Goal: Task Accomplishment & Management: Manage account settings

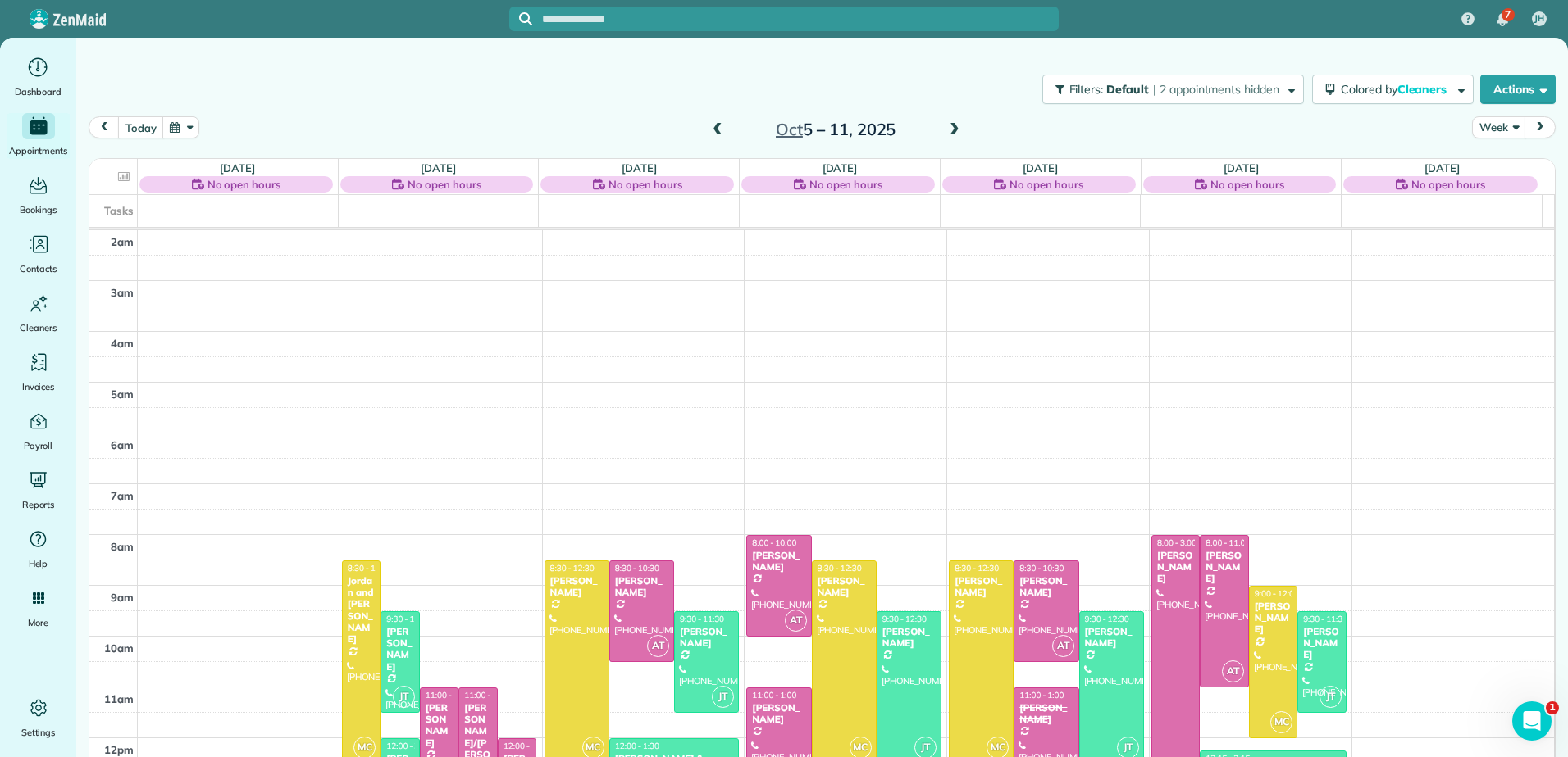
scroll to position [166, 0]
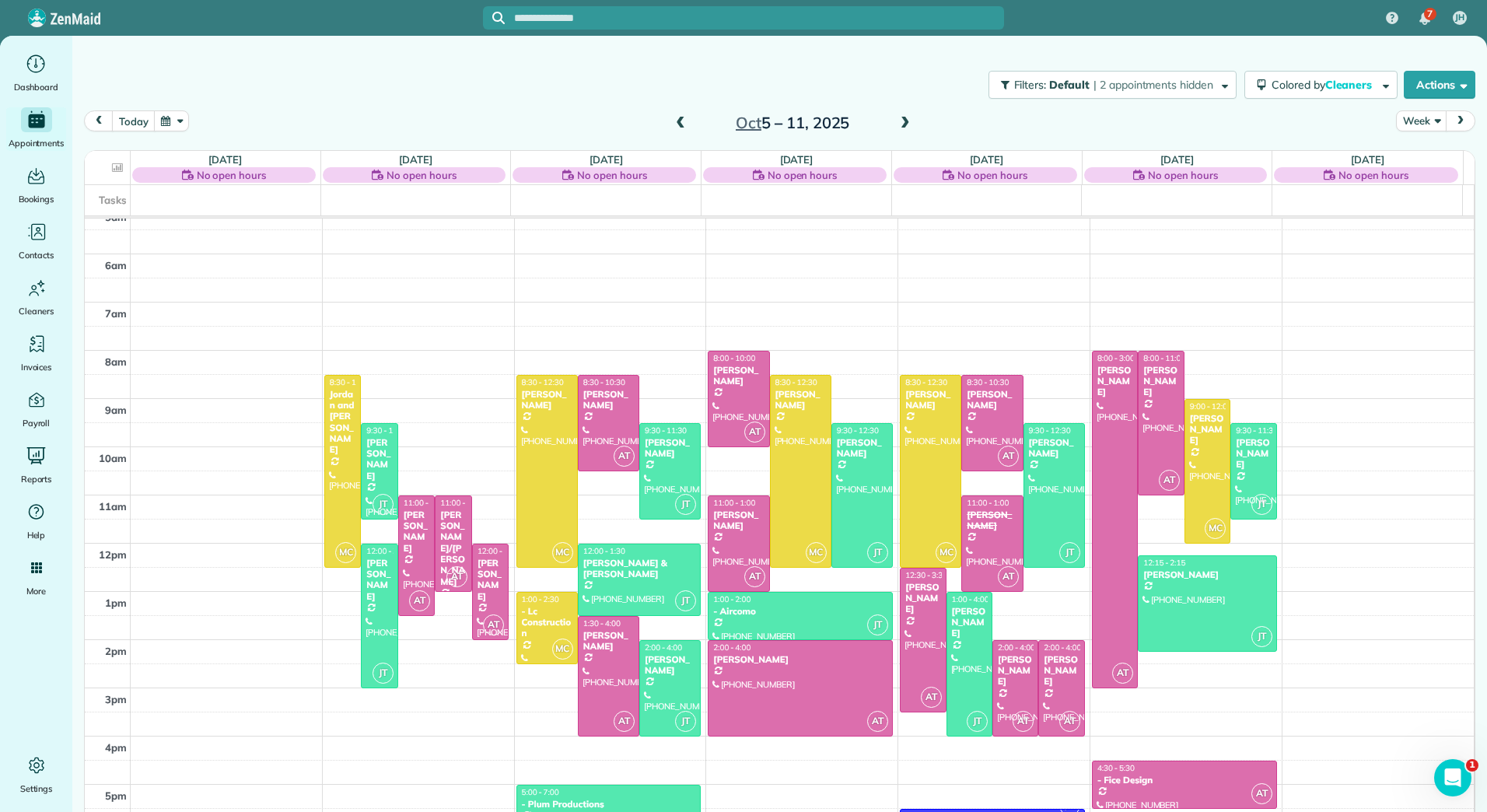
click at [677, 117] on span at bounding box center [680, 123] width 17 height 14
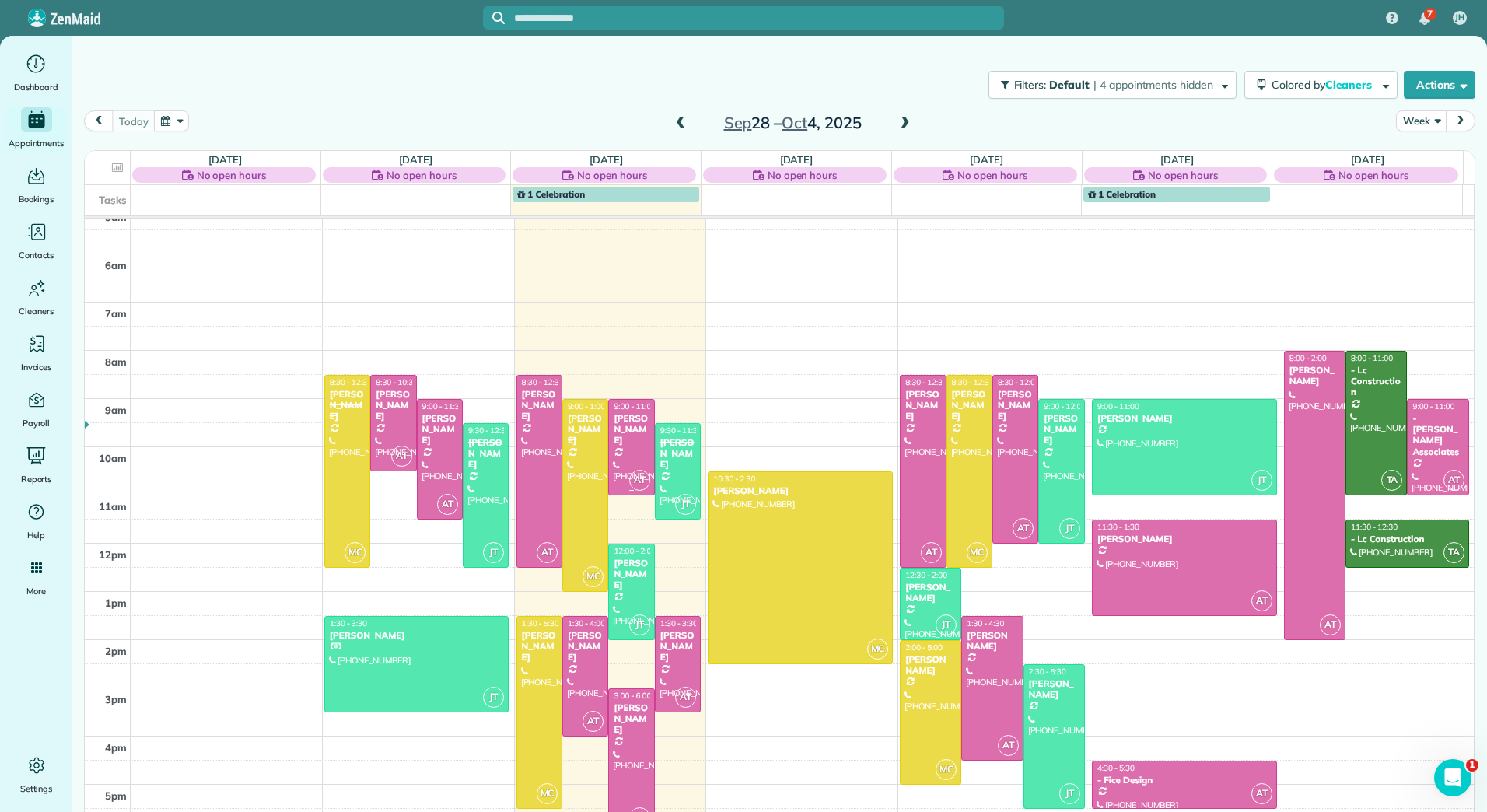
click at [621, 466] on div at bounding box center [631, 447] width 44 height 95
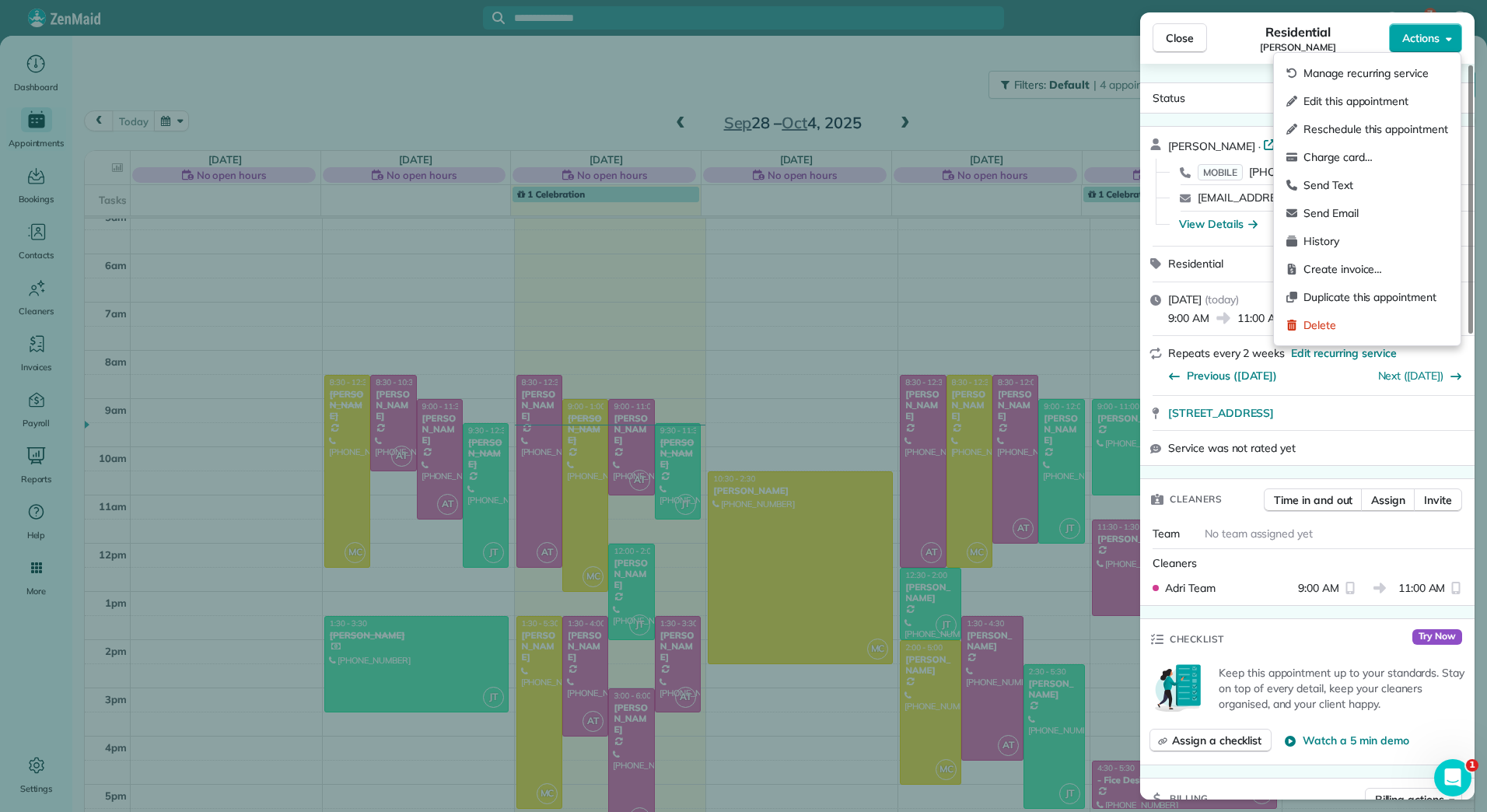
click at [1445, 30] on button "Actions" at bounding box center [1425, 38] width 73 height 30
click at [1385, 93] on span "Edit this appointment" at bounding box center [1375, 101] width 145 height 15
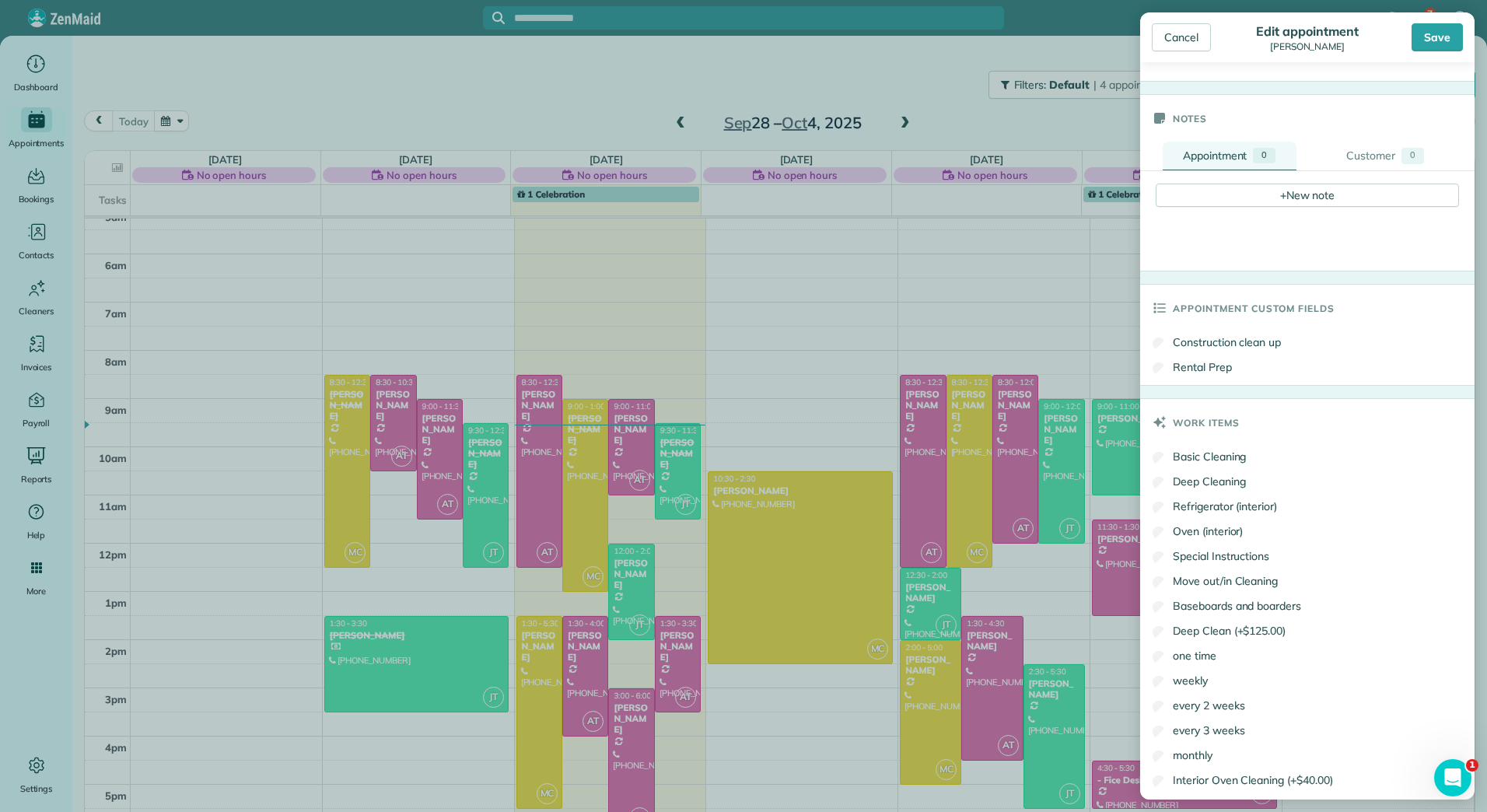
scroll to position [835, 0]
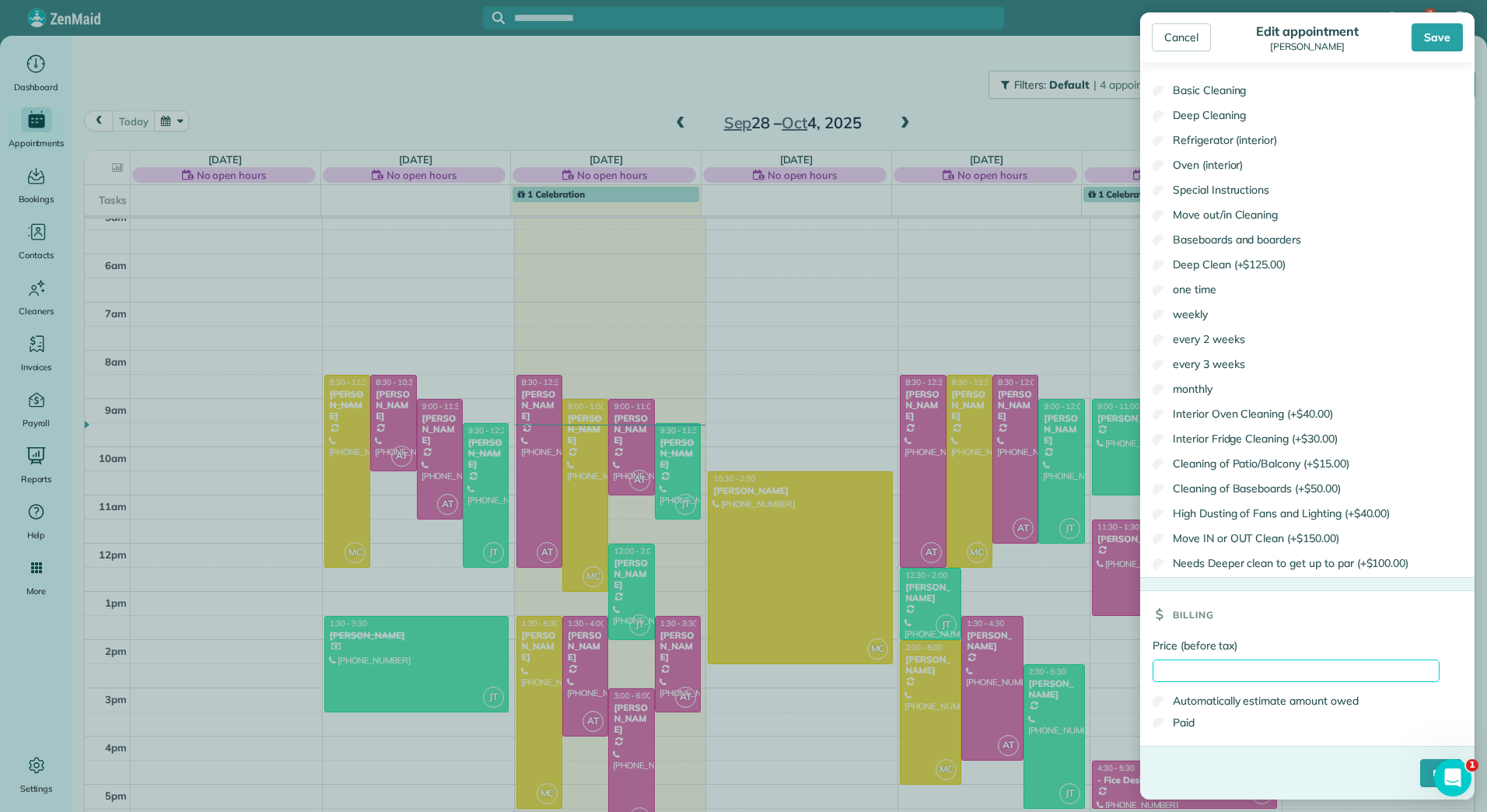
click at [1197, 675] on input "Price (before tax)" at bounding box center [1295, 671] width 287 height 23
type input "*"
type input "******"
click at [1181, 717] on label "Paid" at bounding box center [1173, 722] width 42 height 15
click at [1420, 717] on input "****" at bounding box center [1441, 772] width 42 height 28
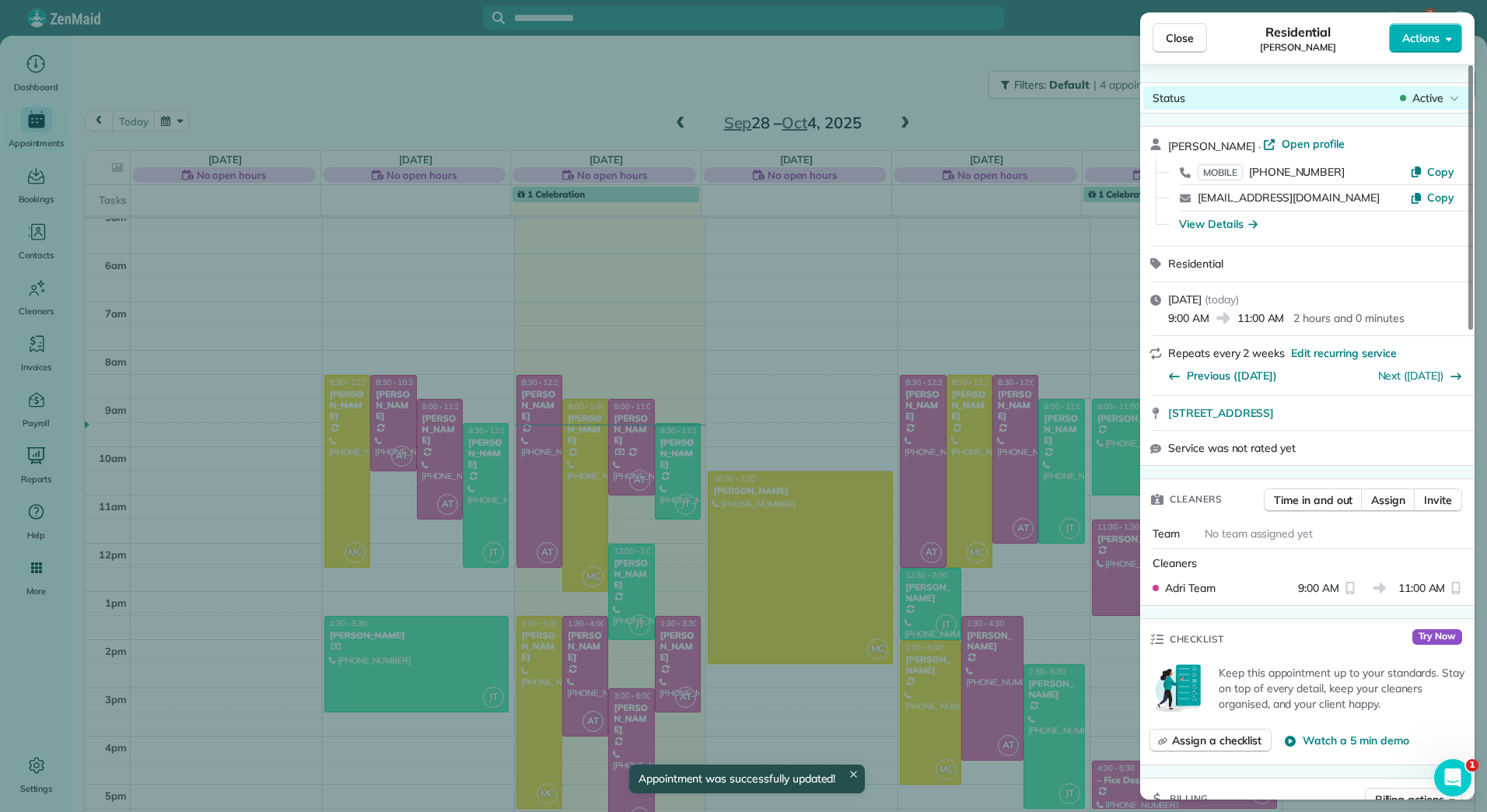
click at [1429, 91] on span "Active" at bounding box center [1427, 98] width 31 height 15
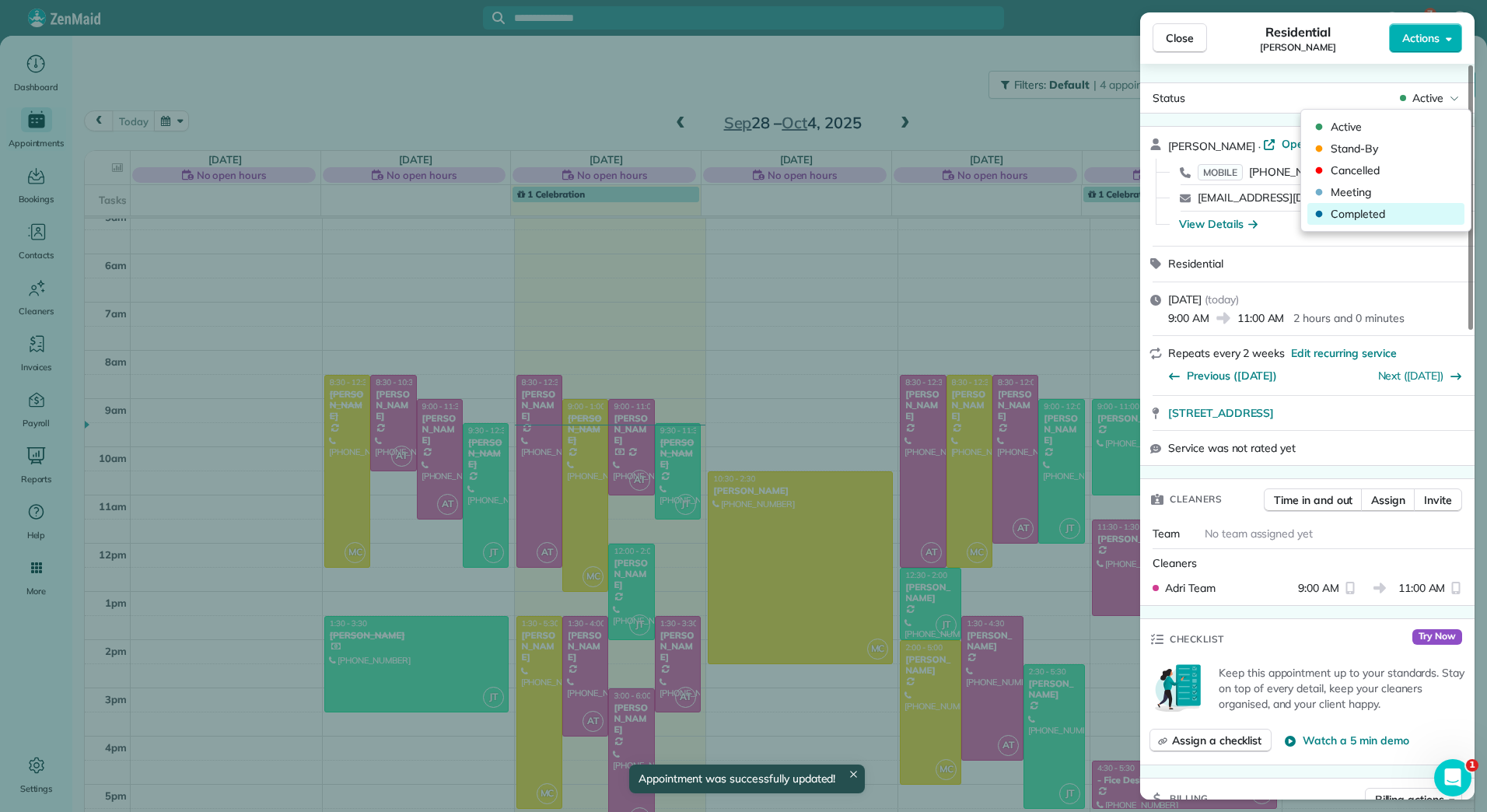
click at [1375, 208] on span "Completed" at bounding box center [1396, 214] width 130 height 15
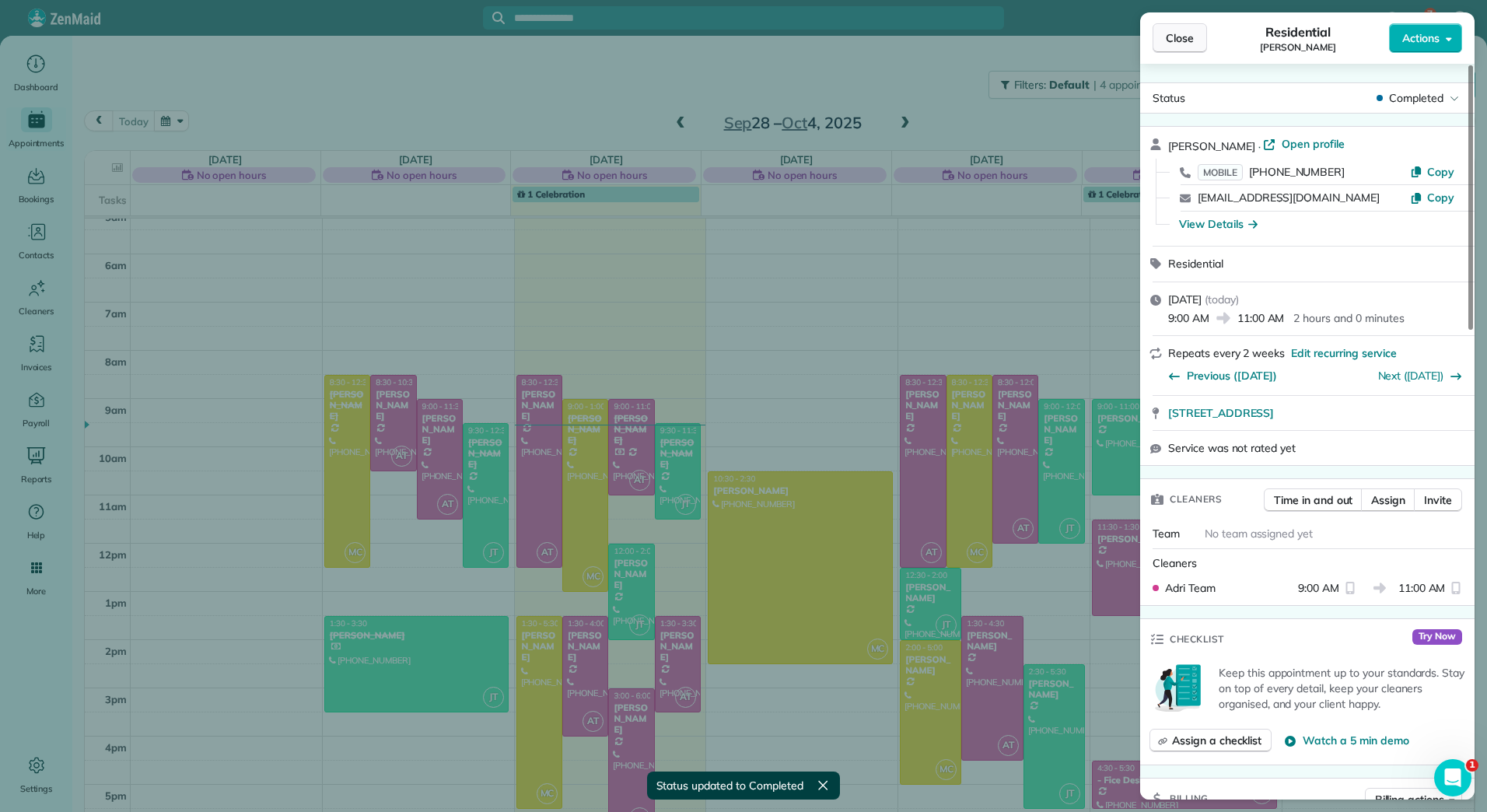
click at [1188, 30] on span "Close" at bounding box center [1179, 38] width 28 height 15
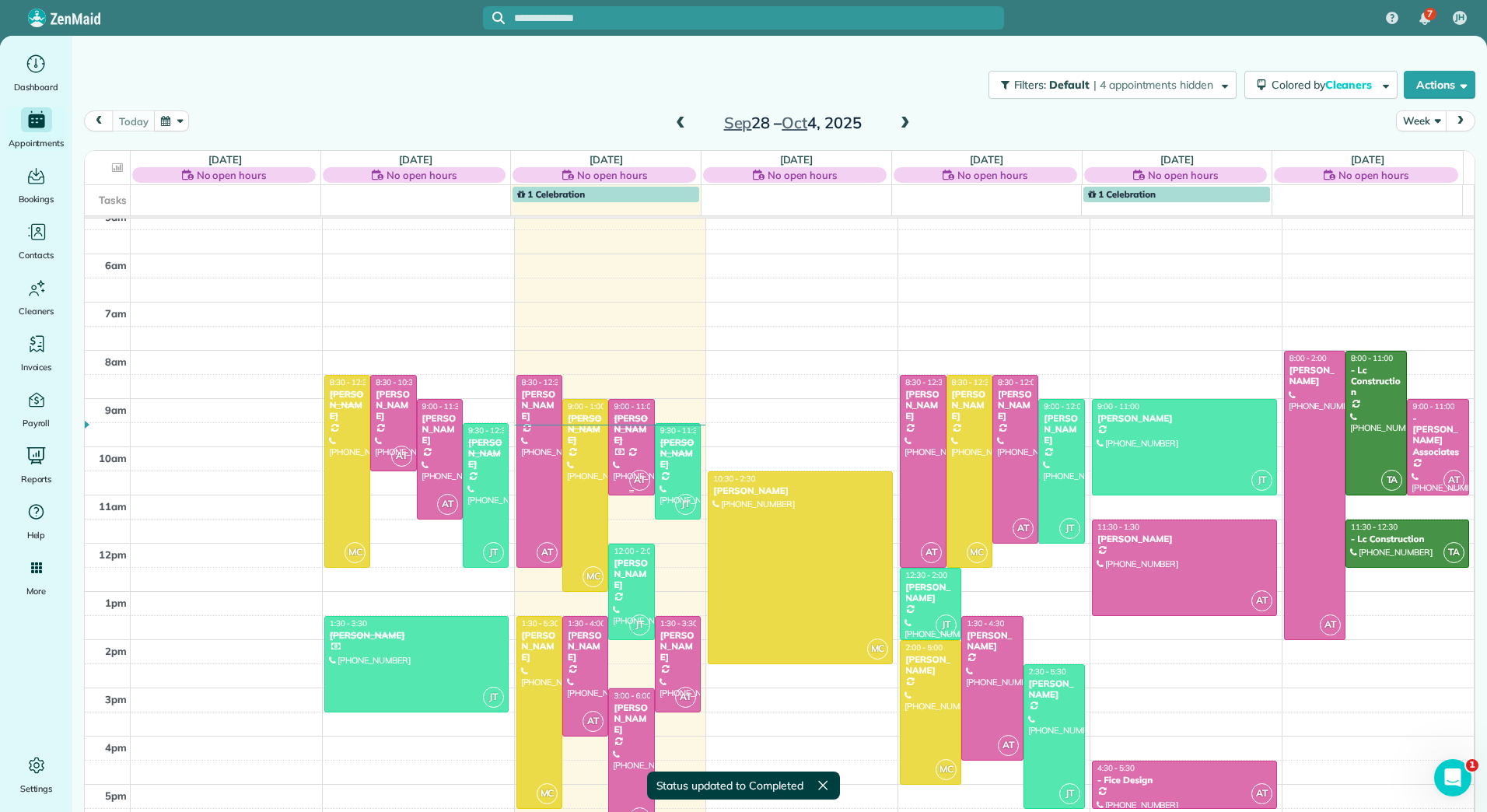
click at [630, 443] on div at bounding box center [631, 447] width 44 height 95
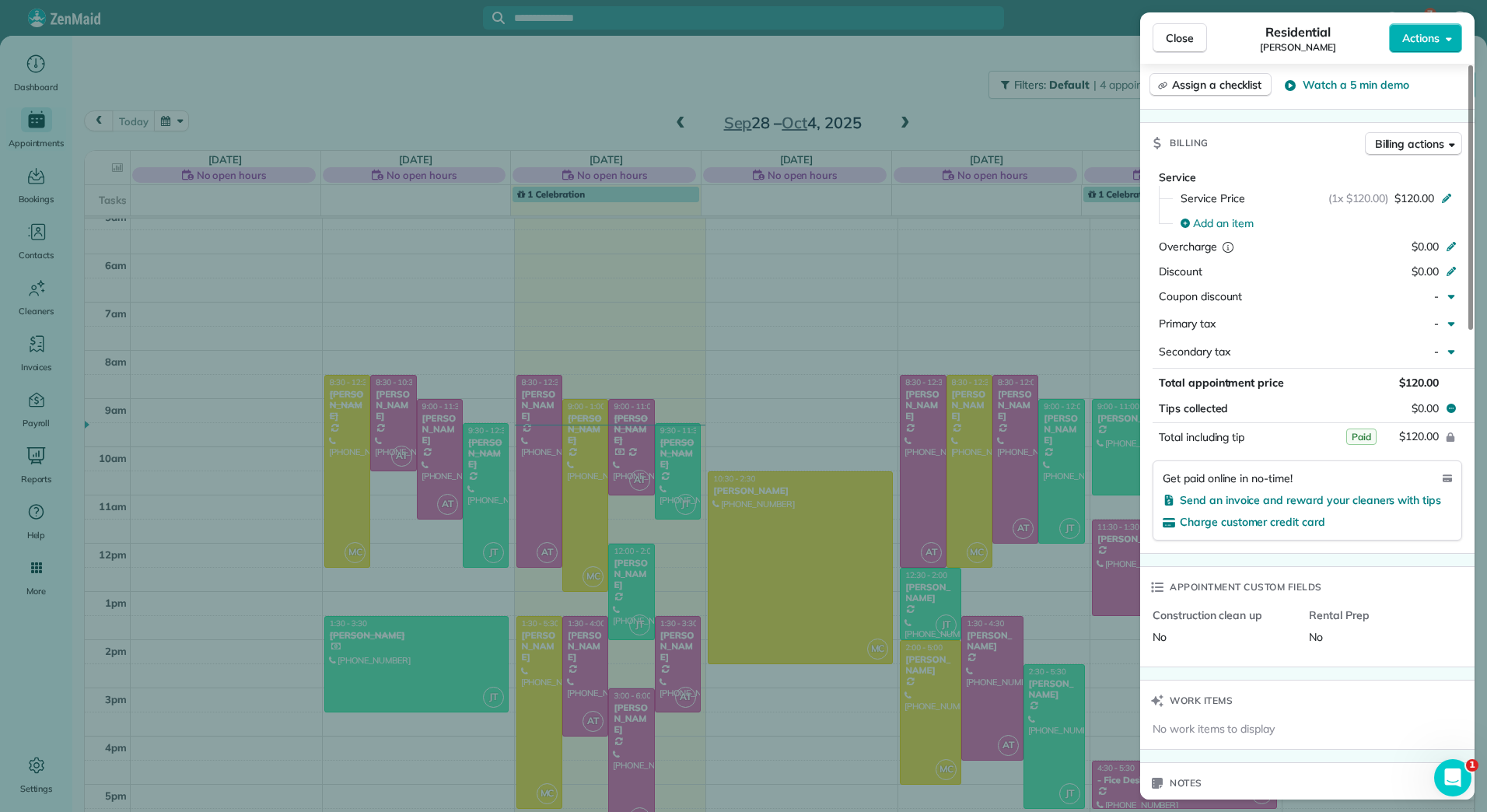
scroll to position [933, 0]
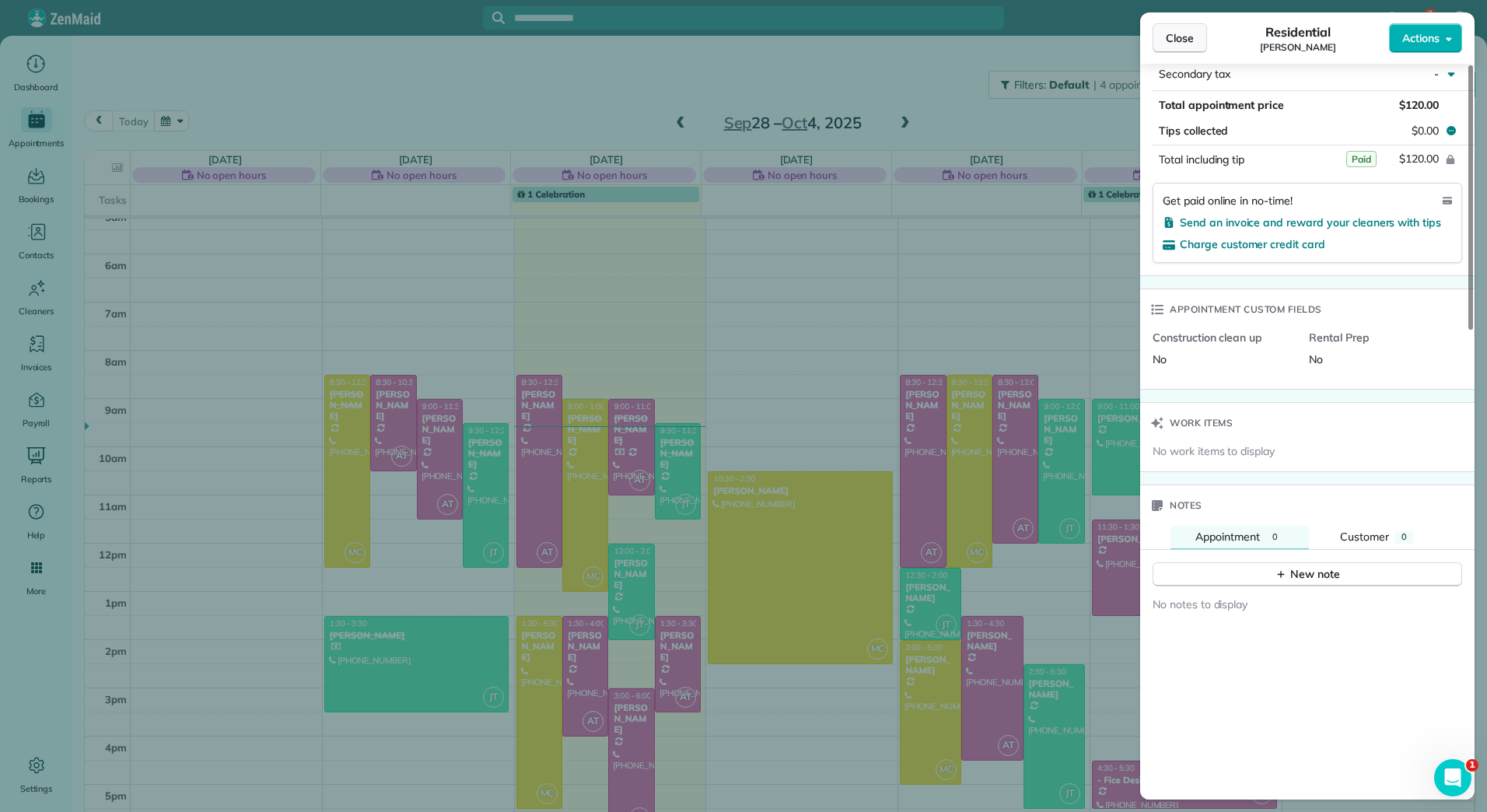
click at [1183, 34] on span "Close" at bounding box center [1179, 38] width 28 height 15
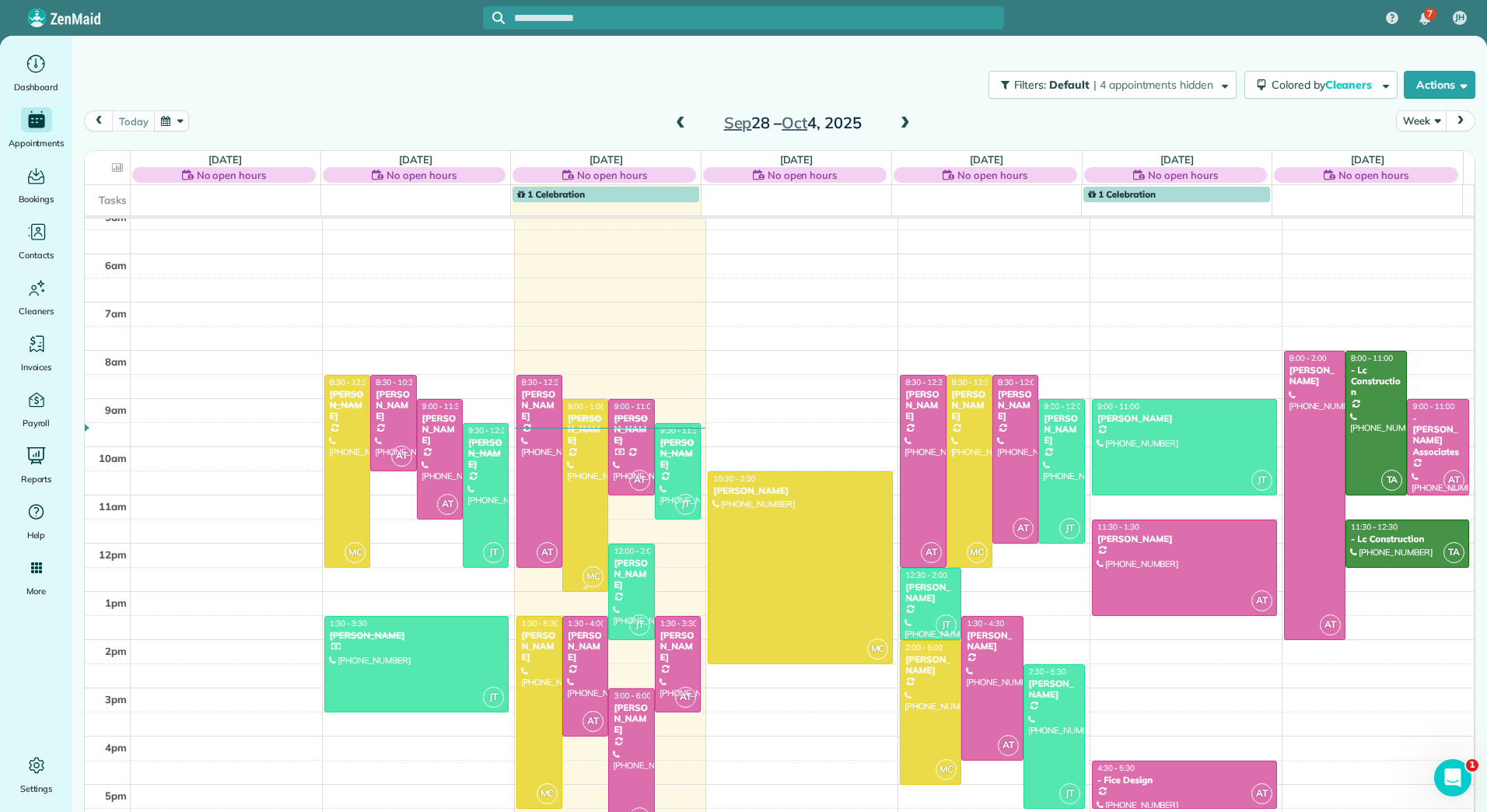
click at [567, 538] on div at bounding box center [585, 495] width 44 height 191
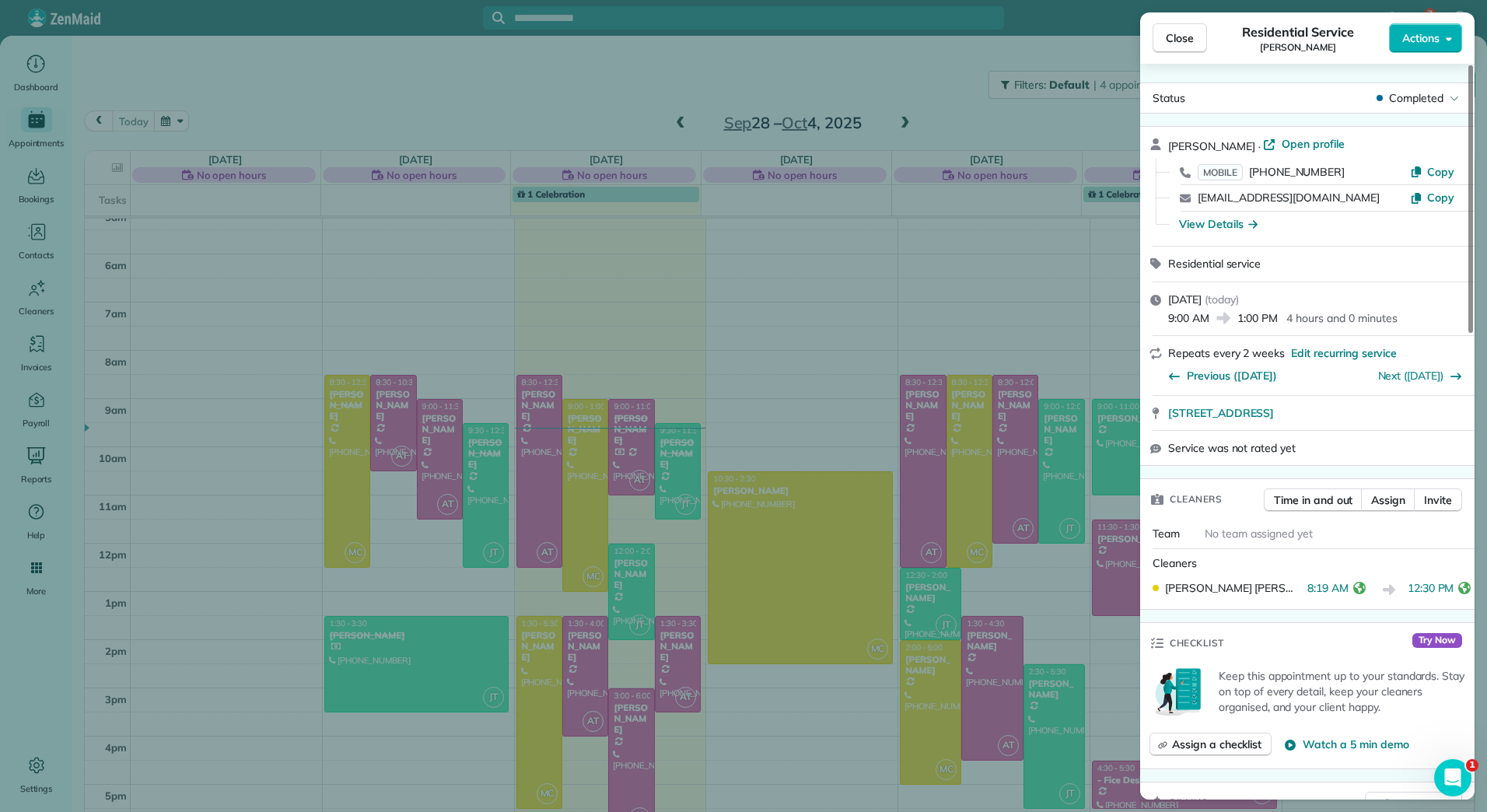
click at [538, 663] on div "Close Residential Service [PERSON_NAME] Actions Status Completed [PERSON_NAME] …" at bounding box center [744, 406] width 1487 height 812
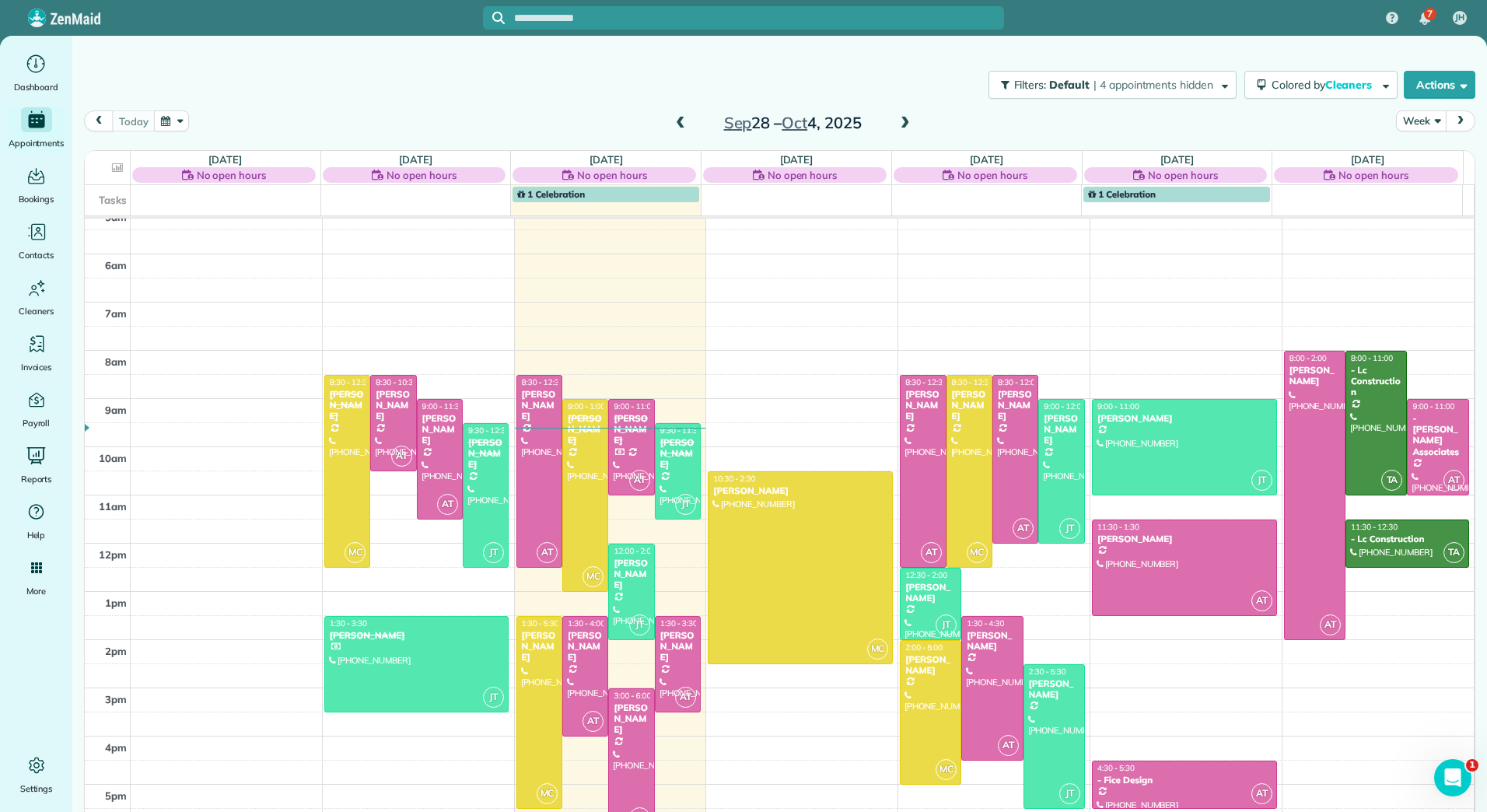
click at [538, 663] on div at bounding box center [539, 712] width 44 height 191
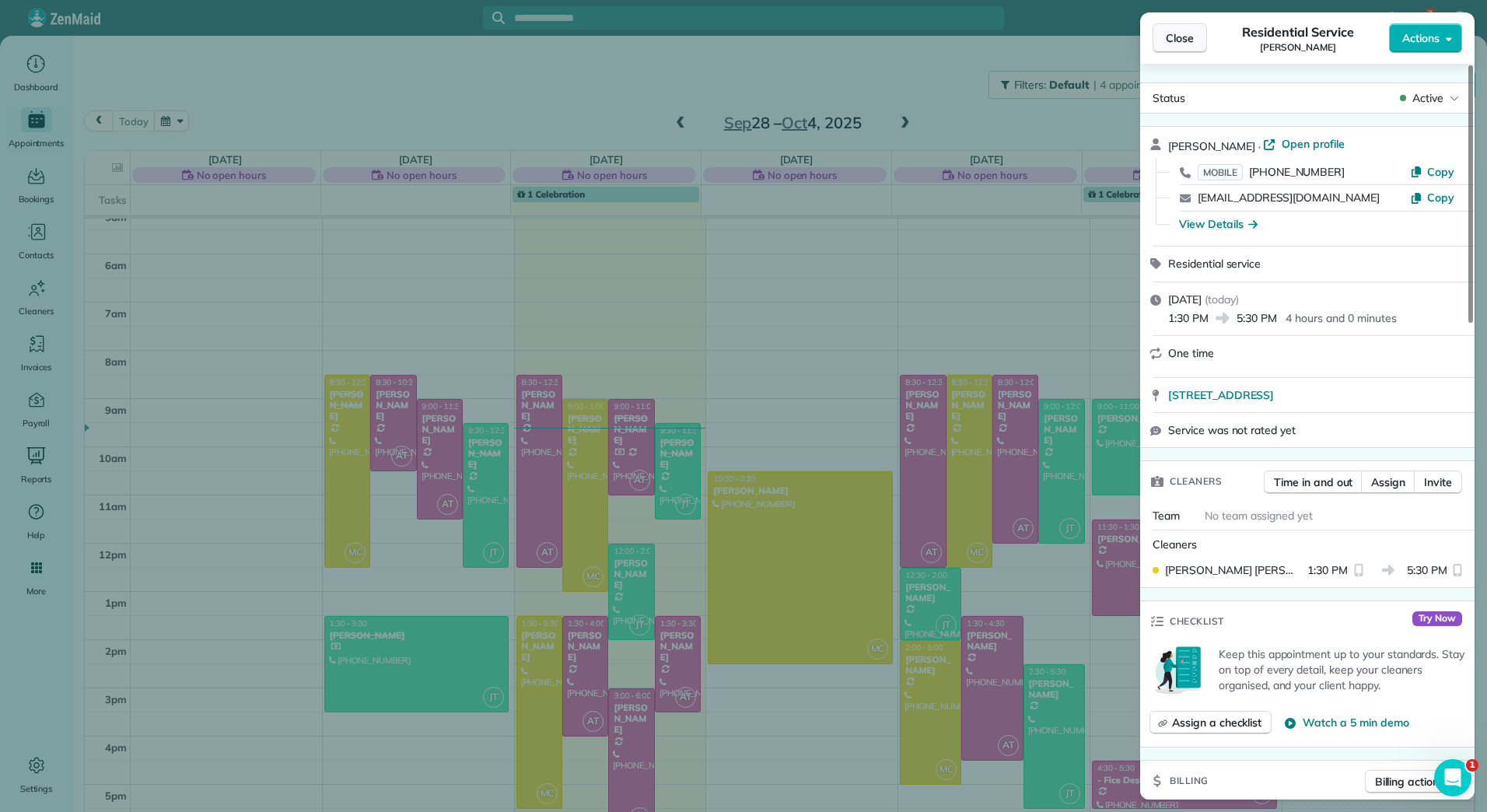
click at [1177, 34] on span "Close" at bounding box center [1179, 38] width 28 height 15
